Goal: Transaction & Acquisition: Purchase product/service

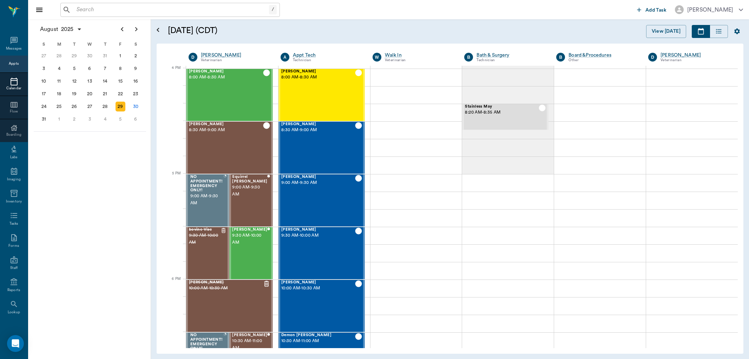
click at [79, 9] on input "text" at bounding box center [171, 10] width 195 height 10
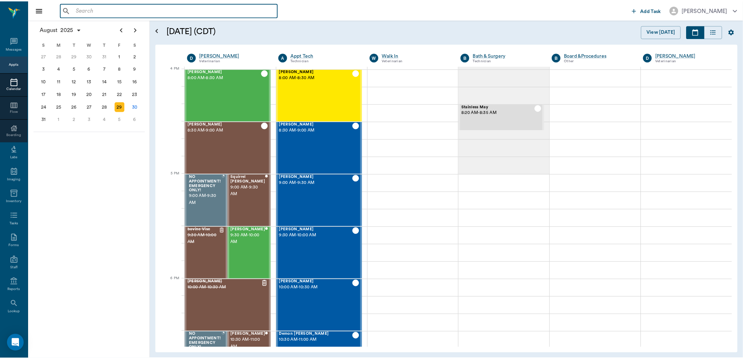
scroll to position [844, 0]
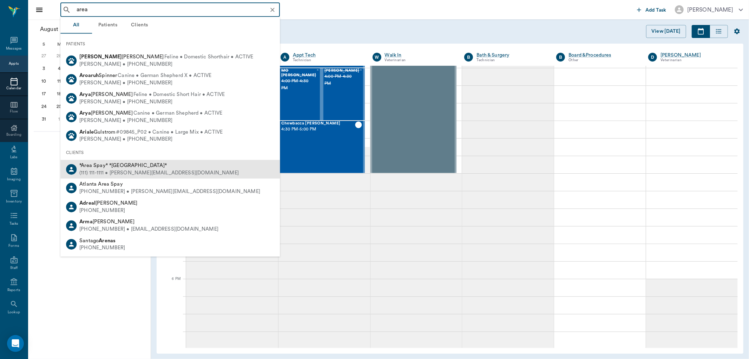
click at [97, 166] on span "*Area Spay* *[GEOGRAPHIC_DATA]*" at bounding box center [122, 165] width 87 height 5
type input "area"
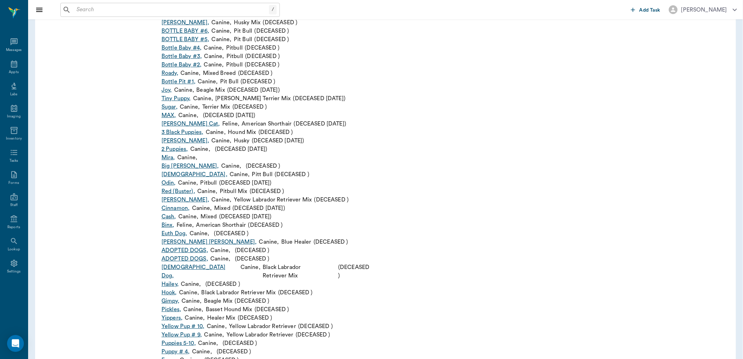
scroll to position [3279, 0]
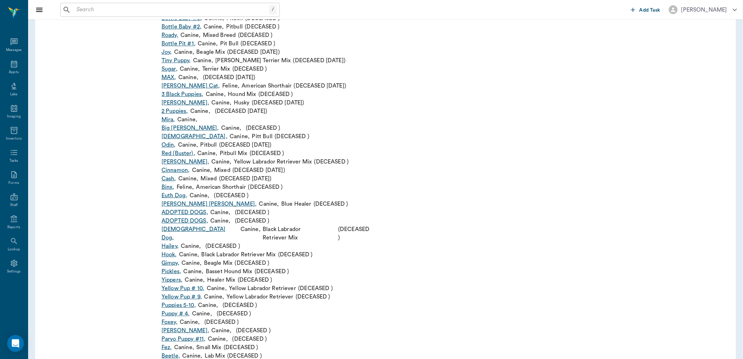
click at [107, 13] on input "text" at bounding box center [171, 10] width 195 height 10
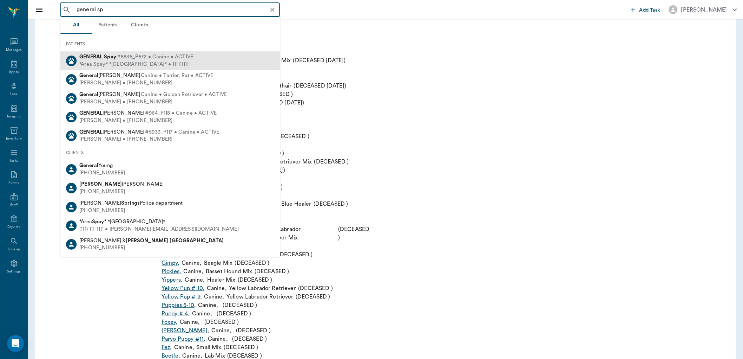
click at [119, 61] on div "*Area Spay* *[GEOGRAPHIC_DATA]* • 1111111111" at bounding box center [136, 64] width 114 height 7
type input "general sp"
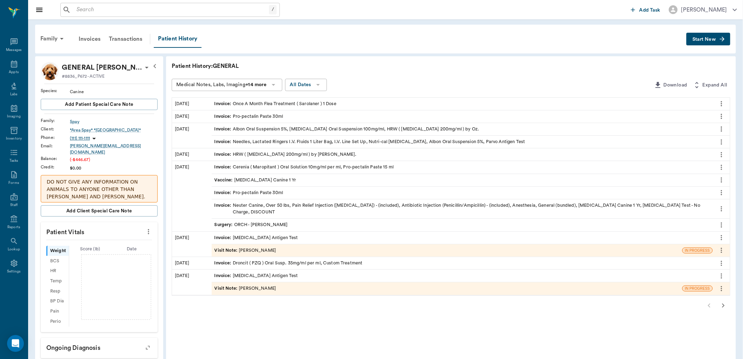
click at [700, 39] on span "Start New" at bounding box center [705, 39] width 24 height 0
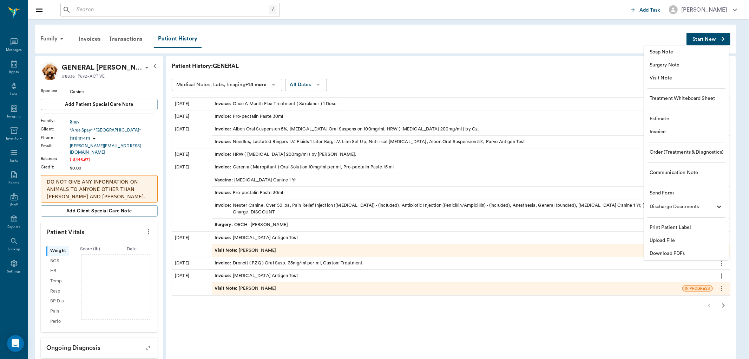
click at [675, 132] on span "Invoice" at bounding box center [687, 131] width 74 height 7
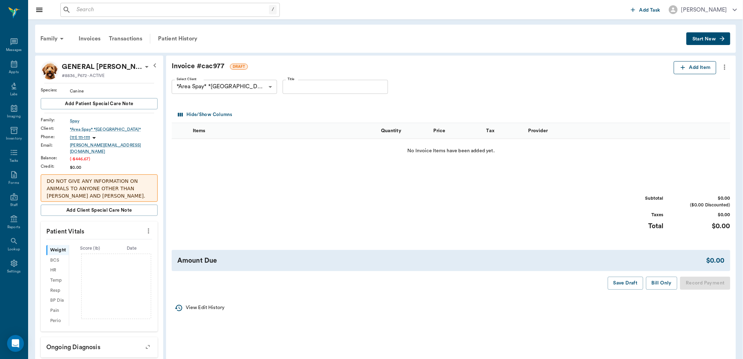
click at [684, 69] on icon "button" at bounding box center [683, 67] width 7 height 7
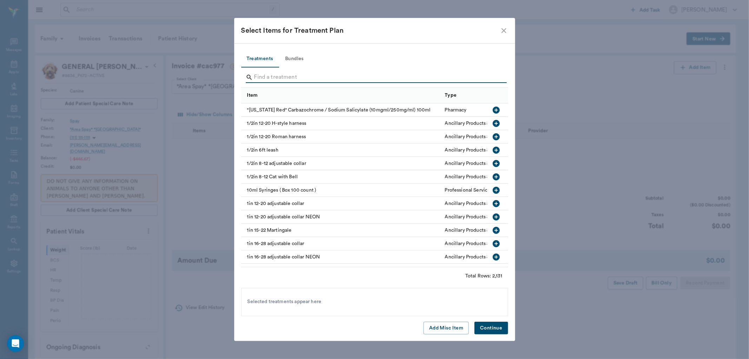
click at [269, 78] on input "Search" at bounding box center [375, 77] width 242 height 11
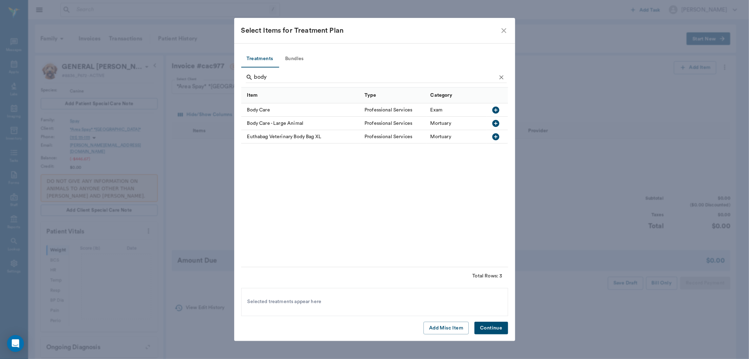
click at [497, 110] on icon "button" at bounding box center [496, 109] width 7 height 7
drag, startPoint x: 271, startPoint y: 74, endPoint x: 249, endPoint y: 79, distance: 22.3
click at [249, 79] on div "body" at bounding box center [376, 77] width 261 height 11
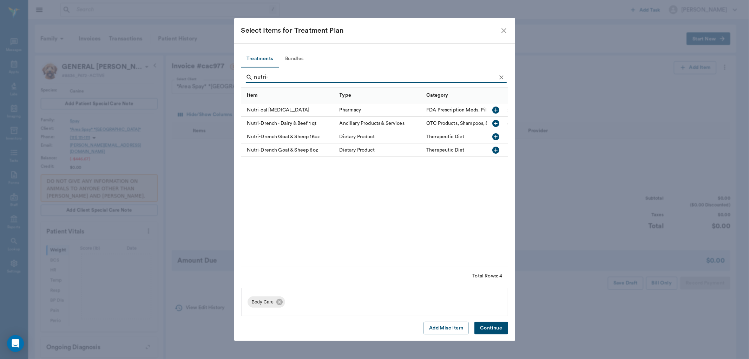
type input "nutri-"
click at [496, 108] on icon "button" at bounding box center [496, 109] width 7 height 7
click at [494, 327] on button "Continue" at bounding box center [491, 327] width 33 height 13
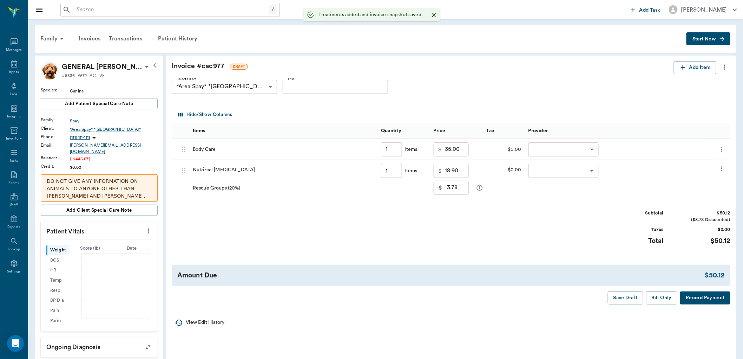
type input "1.00"
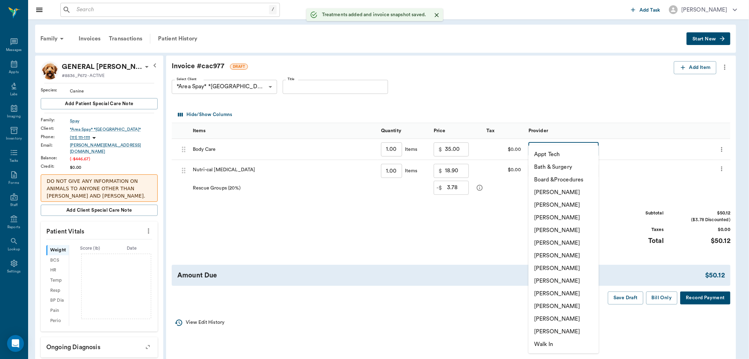
click at [537, 147] on body "/ ​ Add Task [PERSON_NAME] Nectar Messages Appts Labs Imaging Inventory Tasks F…" at bounding box center [374, 313] width 749 height 626
click at [549, 303] on li "[PERSON_NAME]" at bounding box center [564, 306] width 70 height 13
type input "none-63ec2ede52e12b0ba117d0d7"
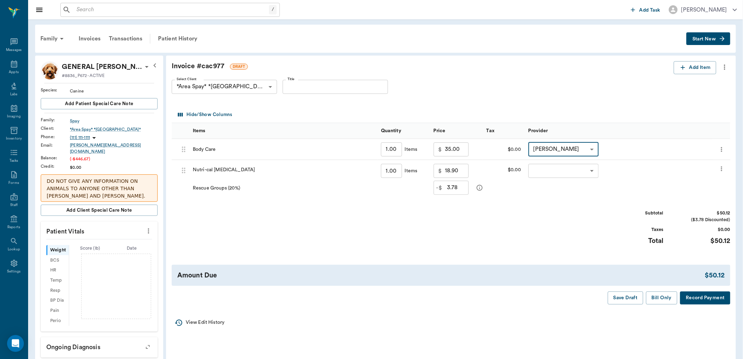
click at [547, 172] on body "/ ​ Add Task [PERSON_NAME] Nectar Messages Appts Labs Imaging Inventory Tasks F…" at bounding box center [371, 313] width 743 height 626
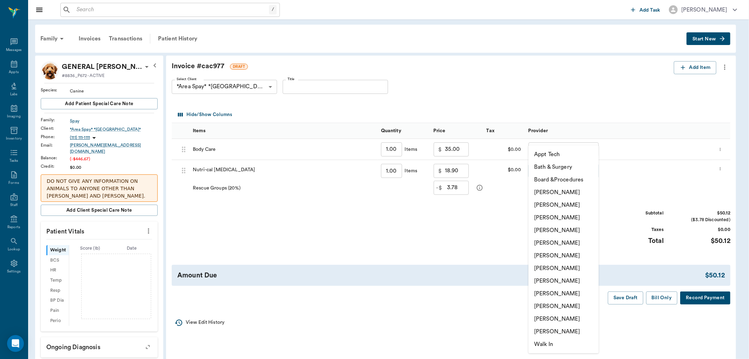
click at [551, 307] on li "[PERSON_NAME]" at bounding box center [564, 306] width 70 height 13
type input "none-63ec2ede52e12b0ba117d0d7"
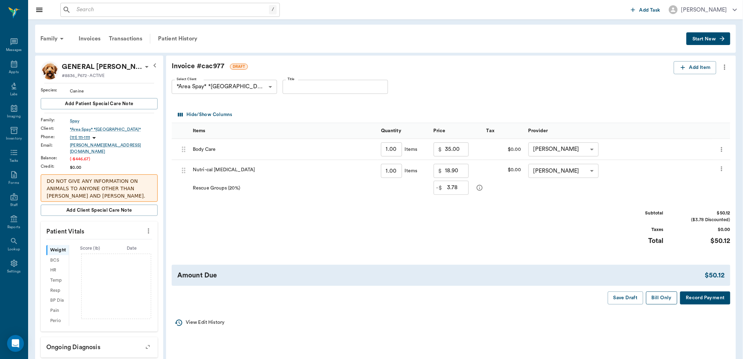
click at [664, 297] on button "Bill Only" at bounding box center [662, 297] width 32 height 13
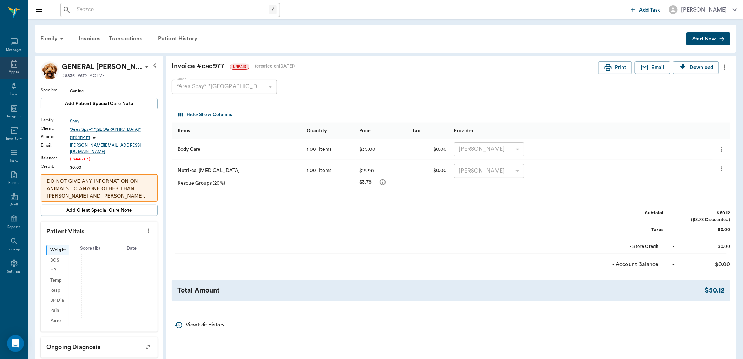
click at [13, 64] on icon at bounding box center [14, 64] width 8 height 8
